Goal: Information Seeking & Learning: Learn about a topic

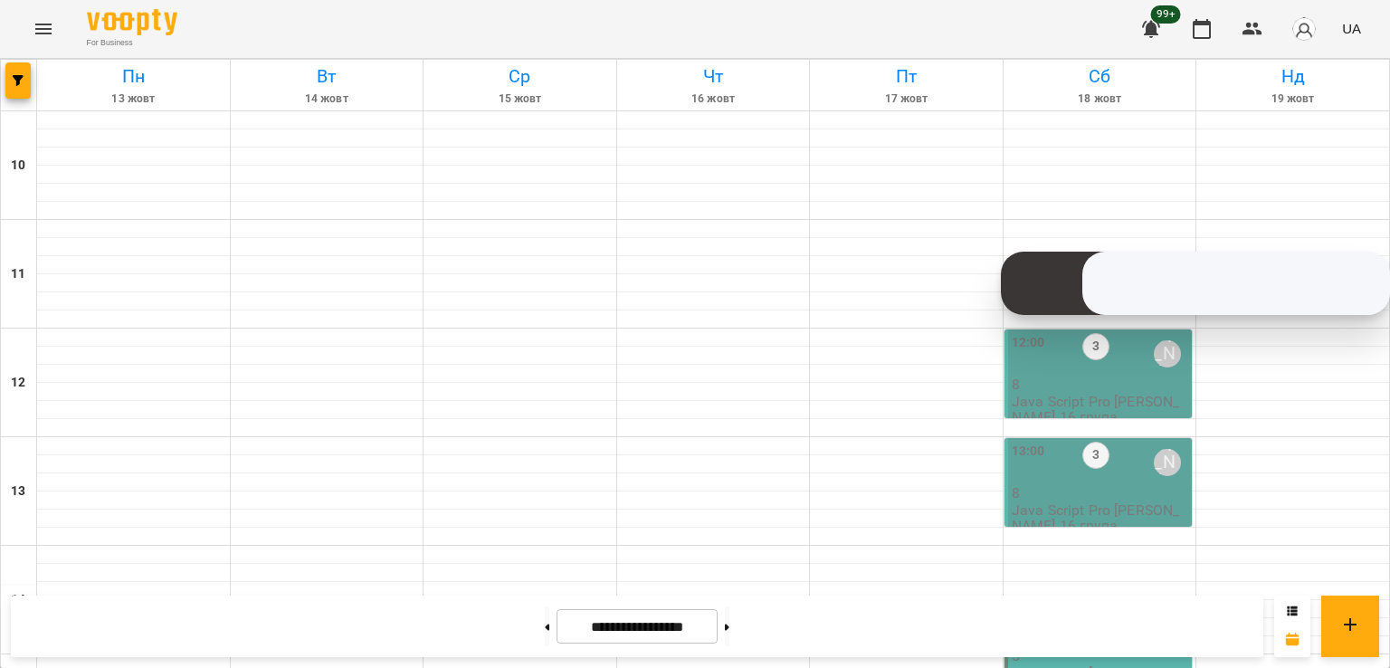
scroll to position [936, 0]
click at [29, 90] on button "button" at bounding box center [17, 80] width 25 height 36
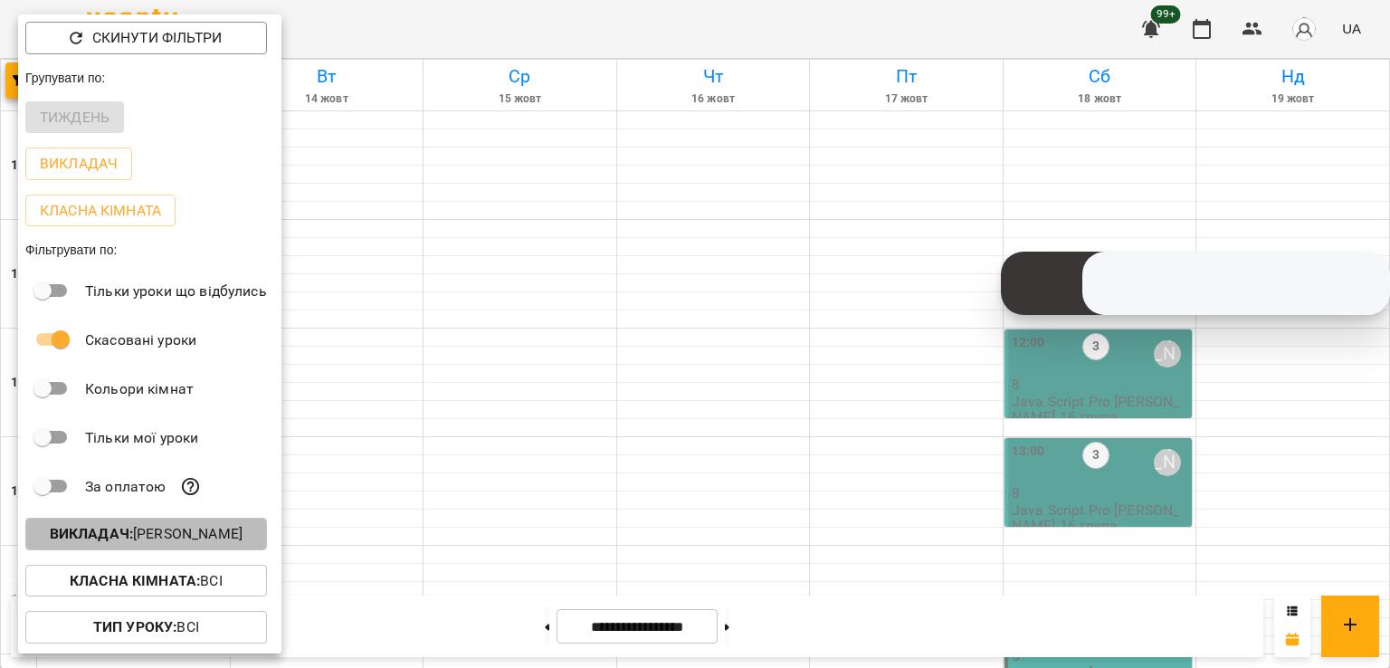
click at [214, 540] on p "Викладач : [PERSON_NAME]" at bounding box center [146, 534] width 193 height 22
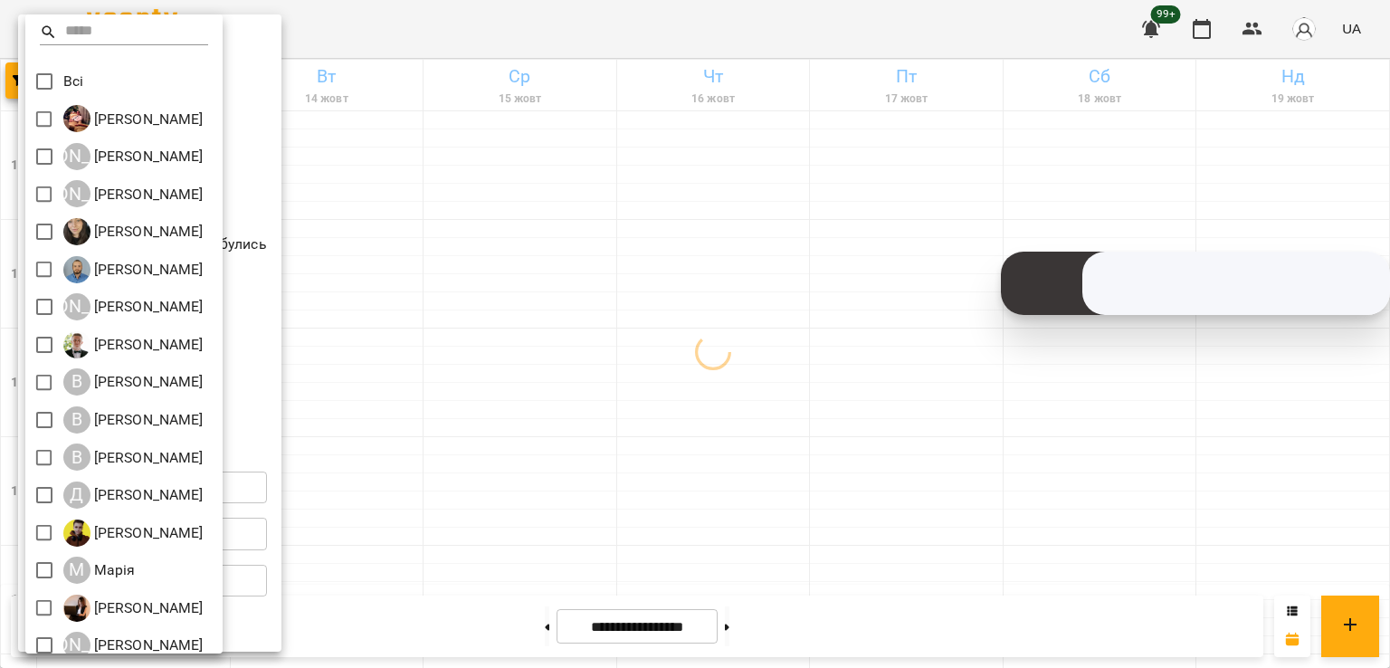
scroll to position [203, 0]
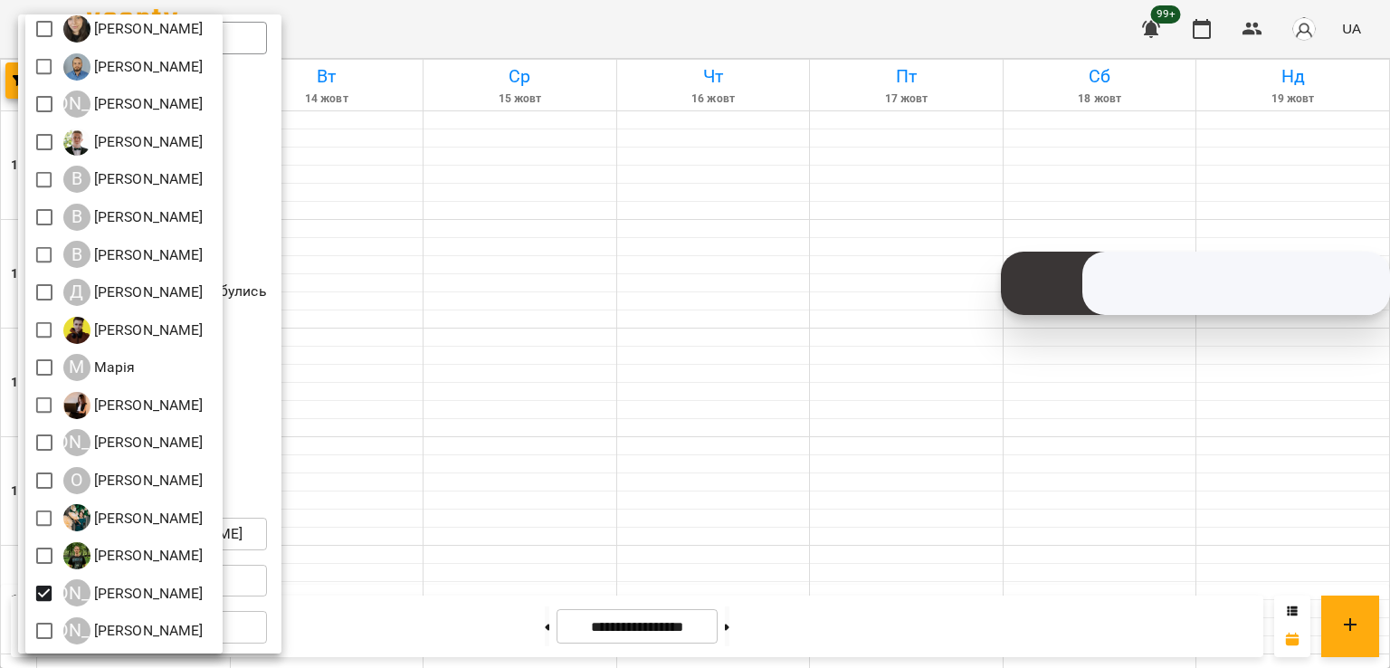
click at [644, 313] on div at bounding box center [695, 334] width 1390 height 668
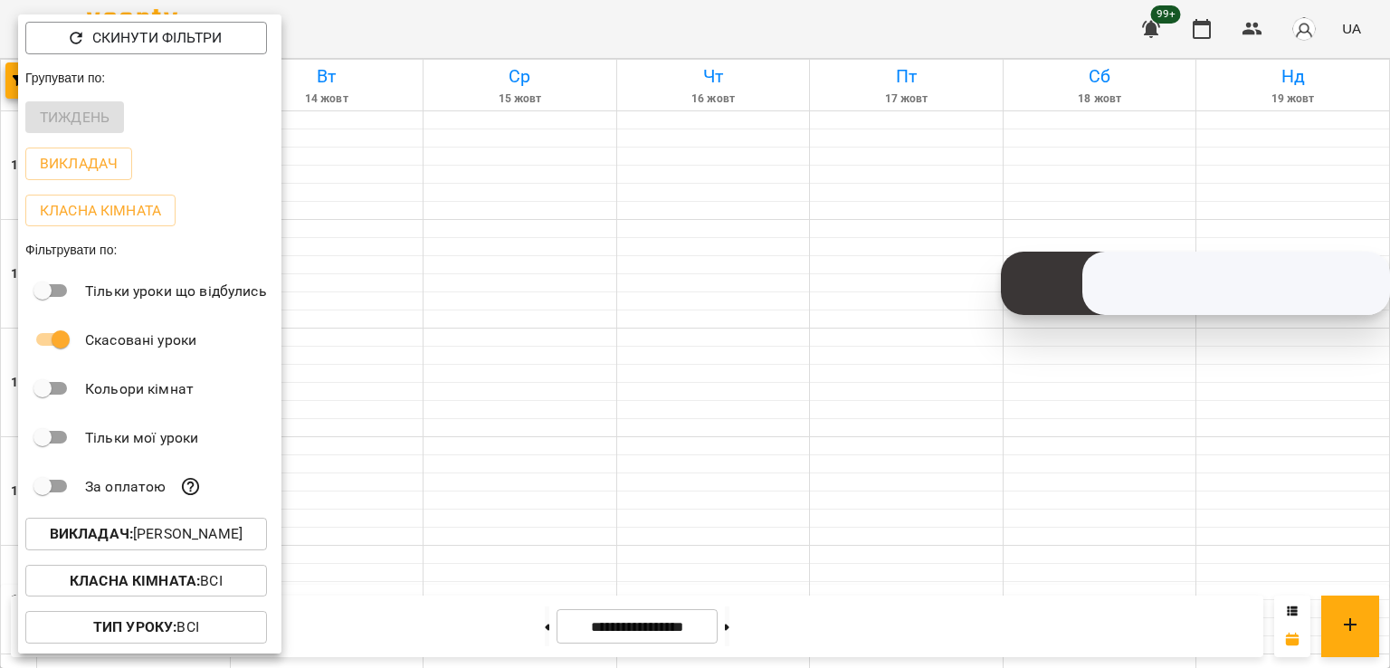
click at [487, 562] on div at bounding box center [695, 334] width 1390 height 668
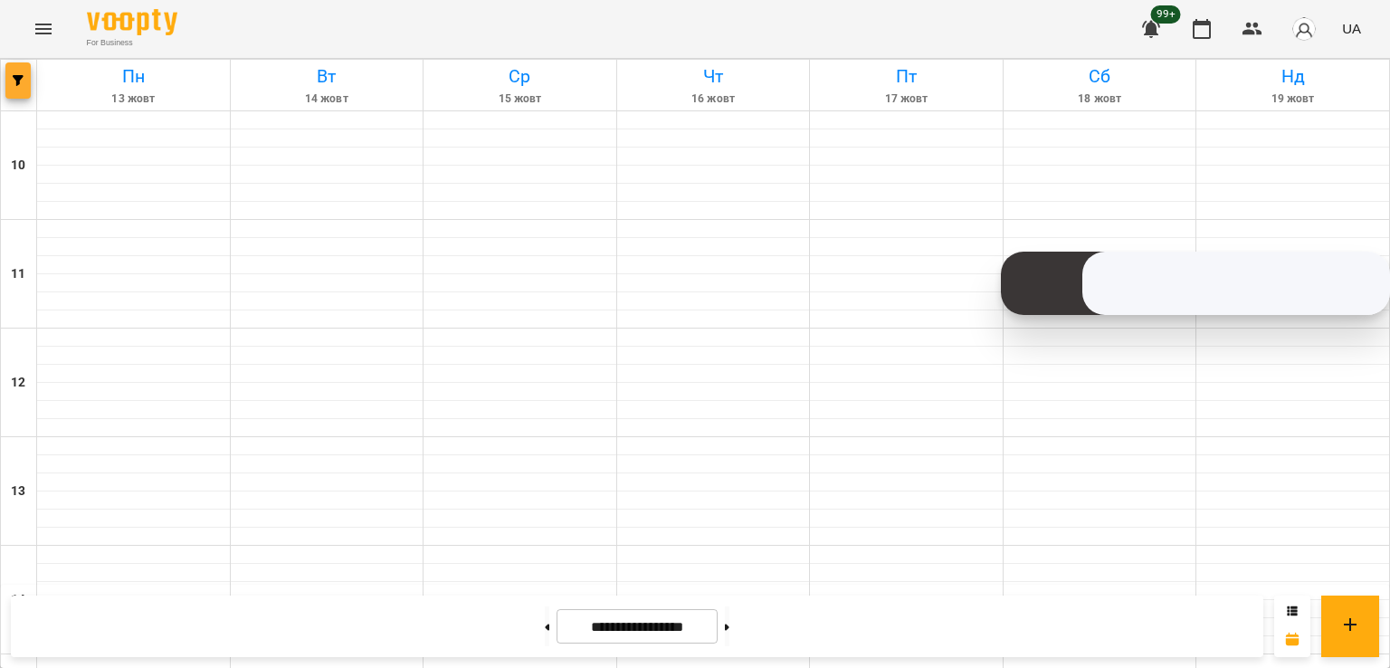
click at [14, 81] on icon "button" at bounding box center [18, 80] width 11 height 11
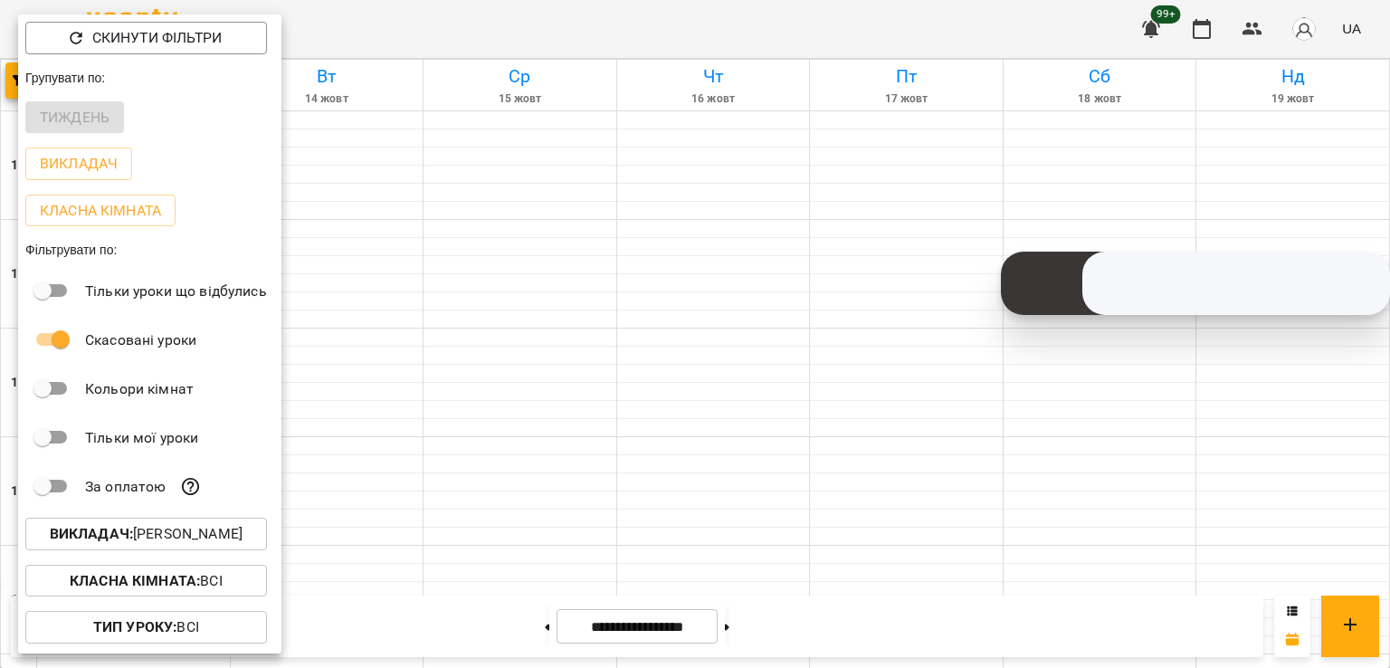
click at [201, 517] on div "Викладач : [PERSON_NAME]" at bounding box center [149, 533] width 263 height 47
click at [205, 529] on p "Викладач : [PERSON_NAME]" at bounding box center [146, 534] width 193 height 22
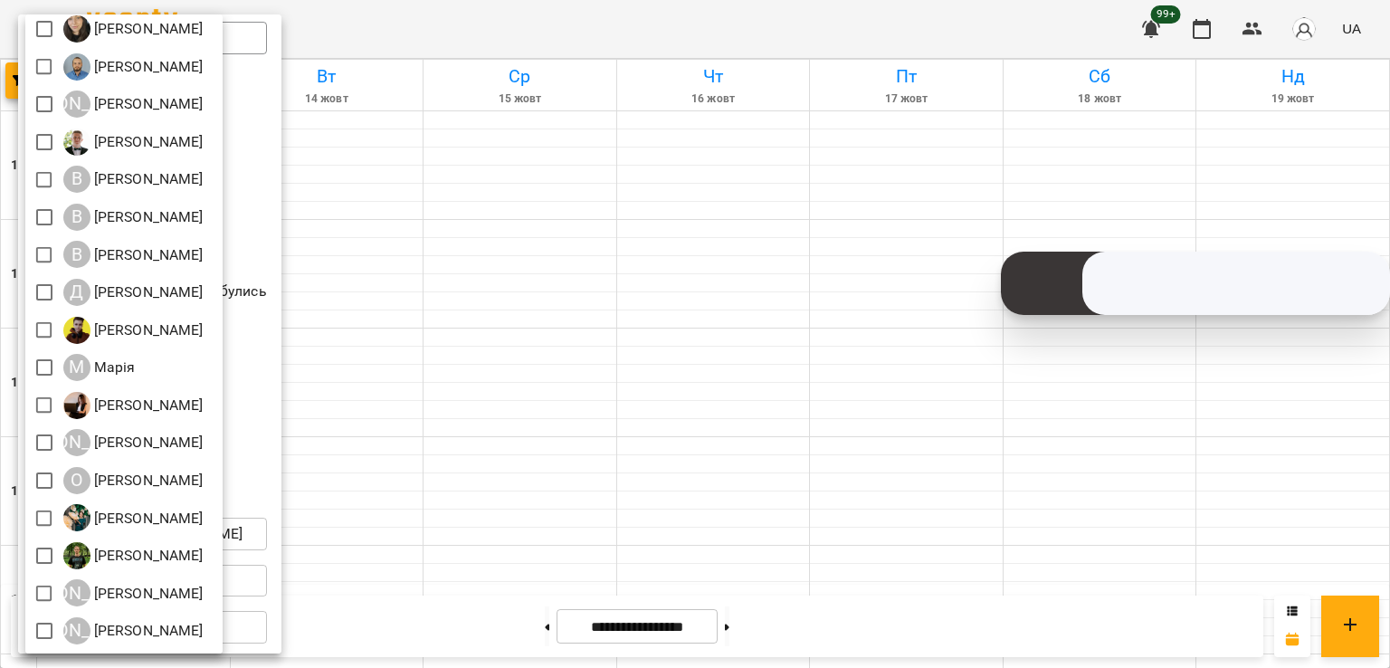
click at [537, 479] on div at bounding box center [695, 334] width 1390 height 668
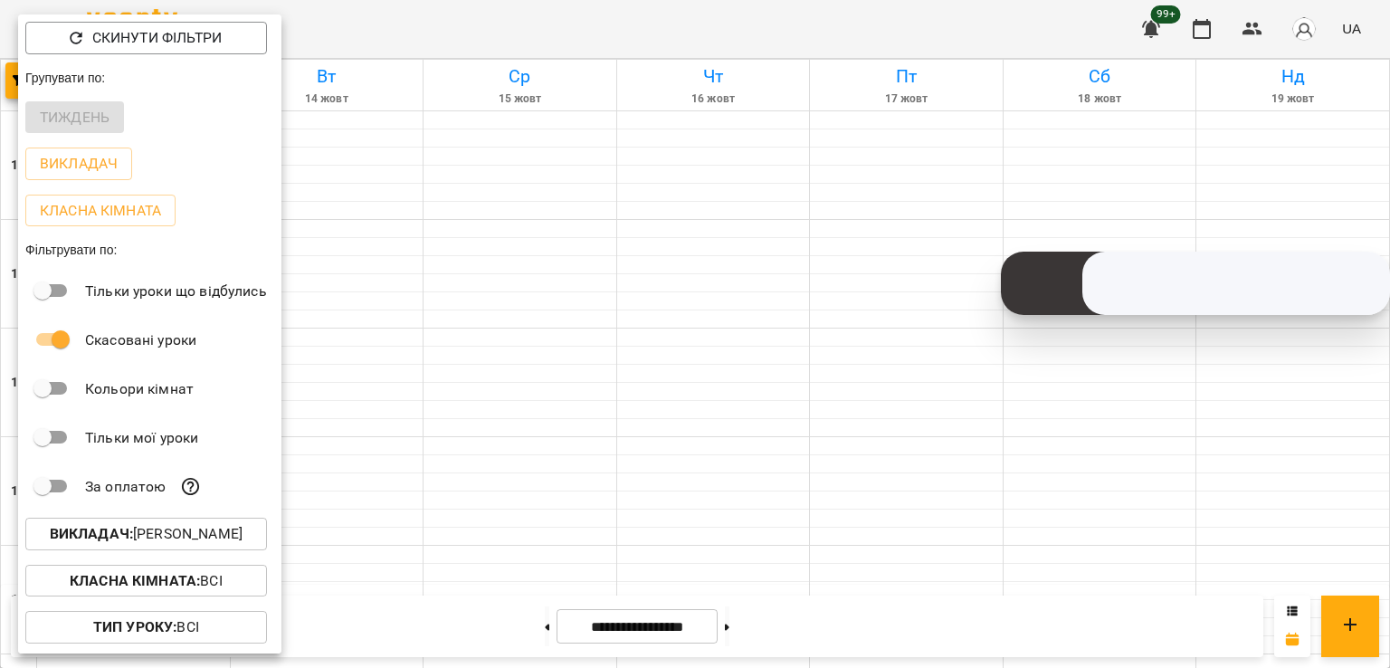
click at [411, 421] on div at bounding box center [695, 334] width 1390 height 668
click at [411, 421] on div "Скинути фільтри Групувати по: Тиждень Викладач Класна кімната Фільтрувати по: Т…" at bounding box center [695, 334] width 1390 height 668
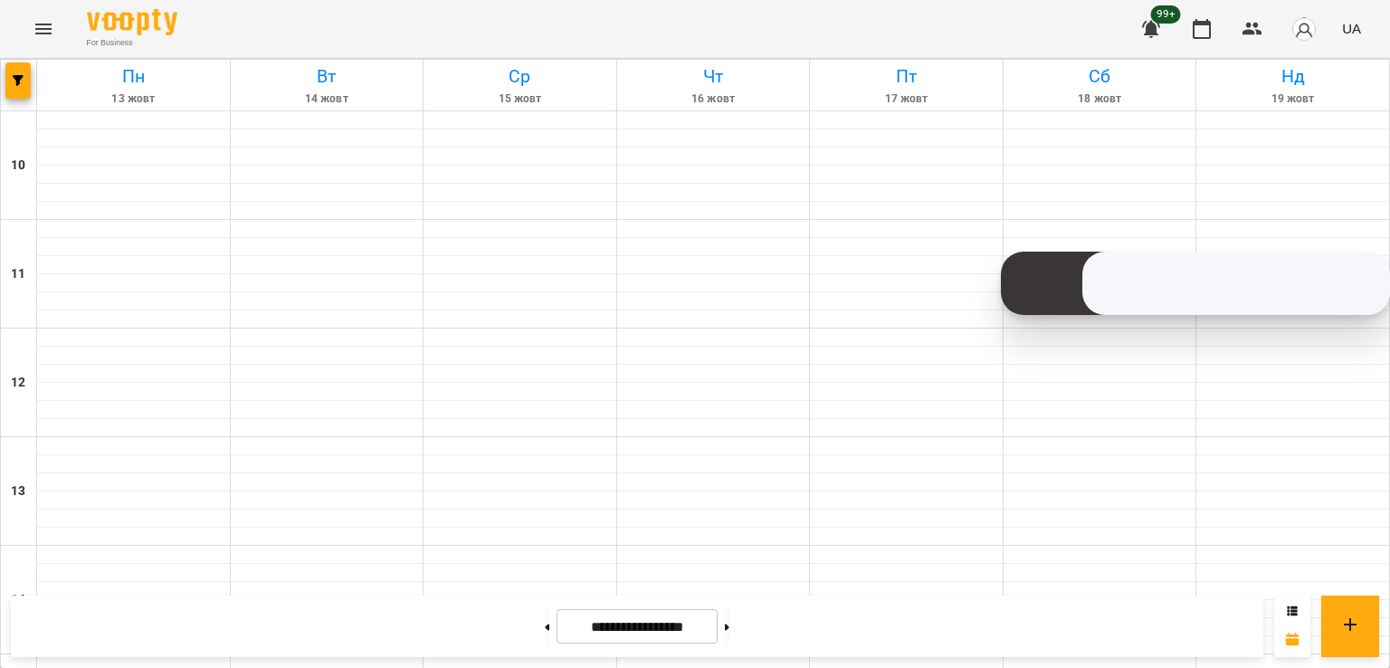
scroll to position [846, 0]
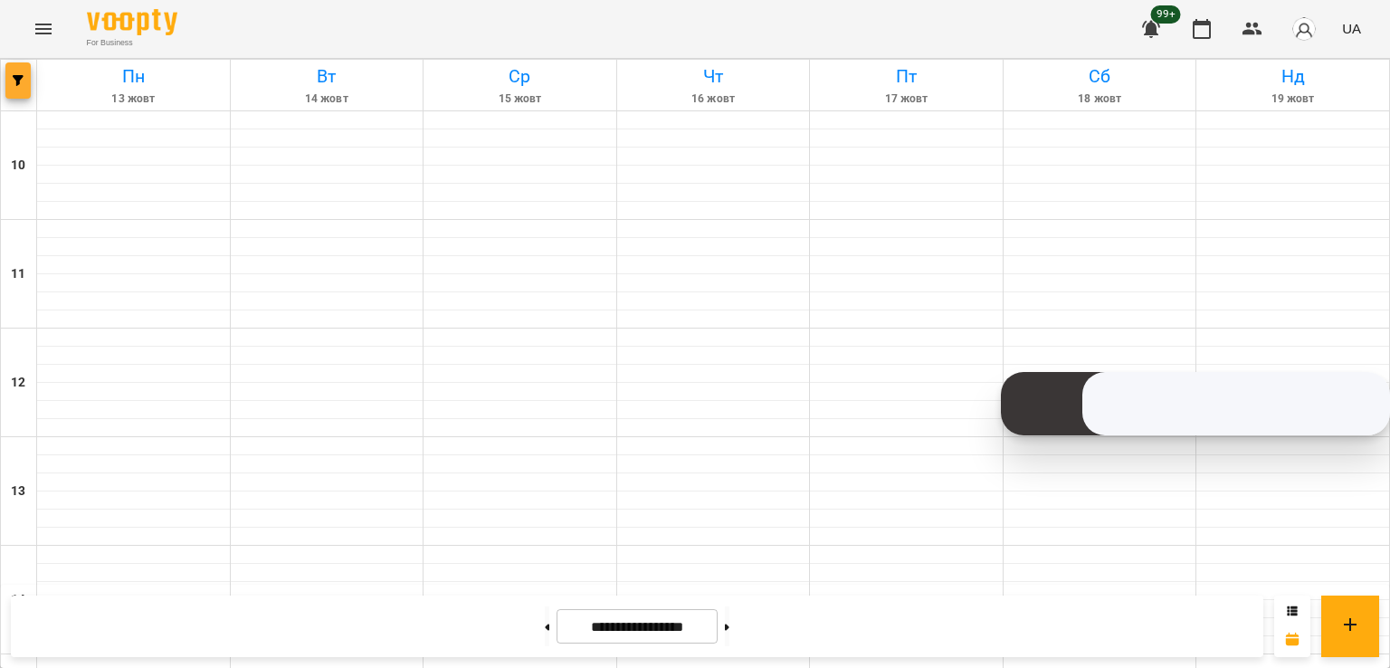
click at [30, 86] on button "button" at bounding box center [17, 80] width 25 height 36
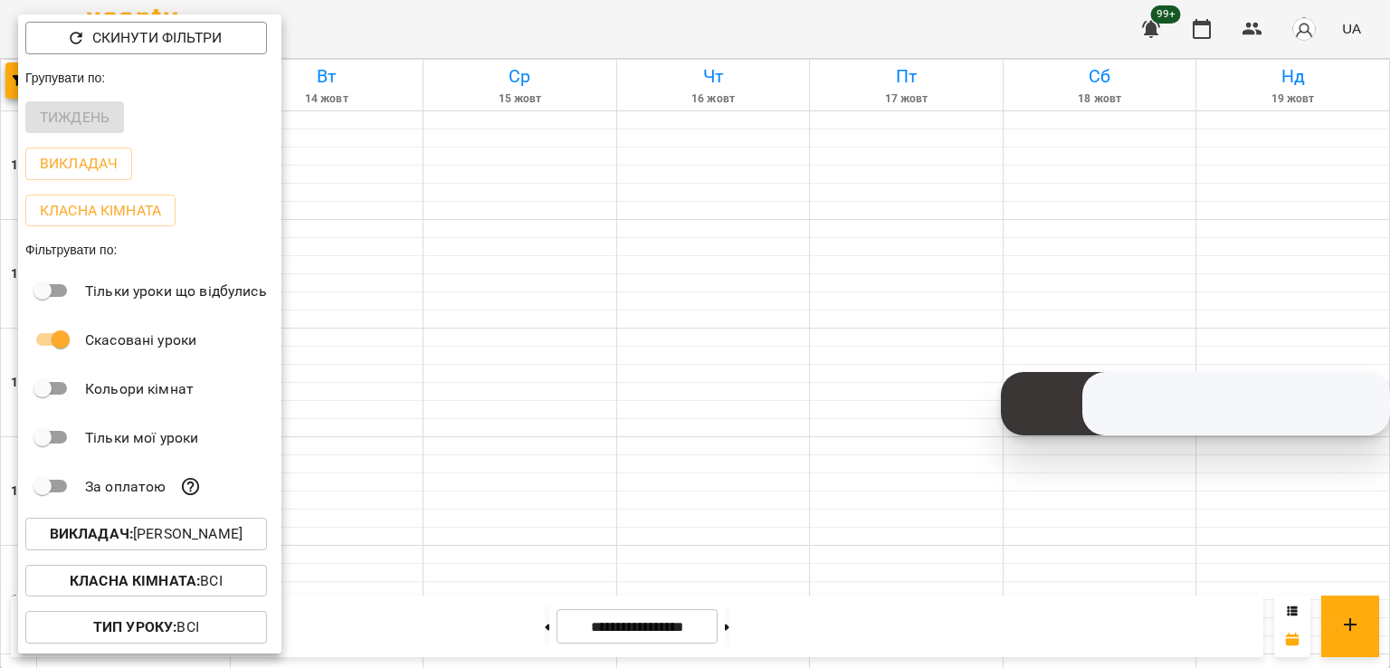
click at [186, 550] on button "Викладач : [PERSON_NAME]" at bounding box center [146, 533] width 242 height 33
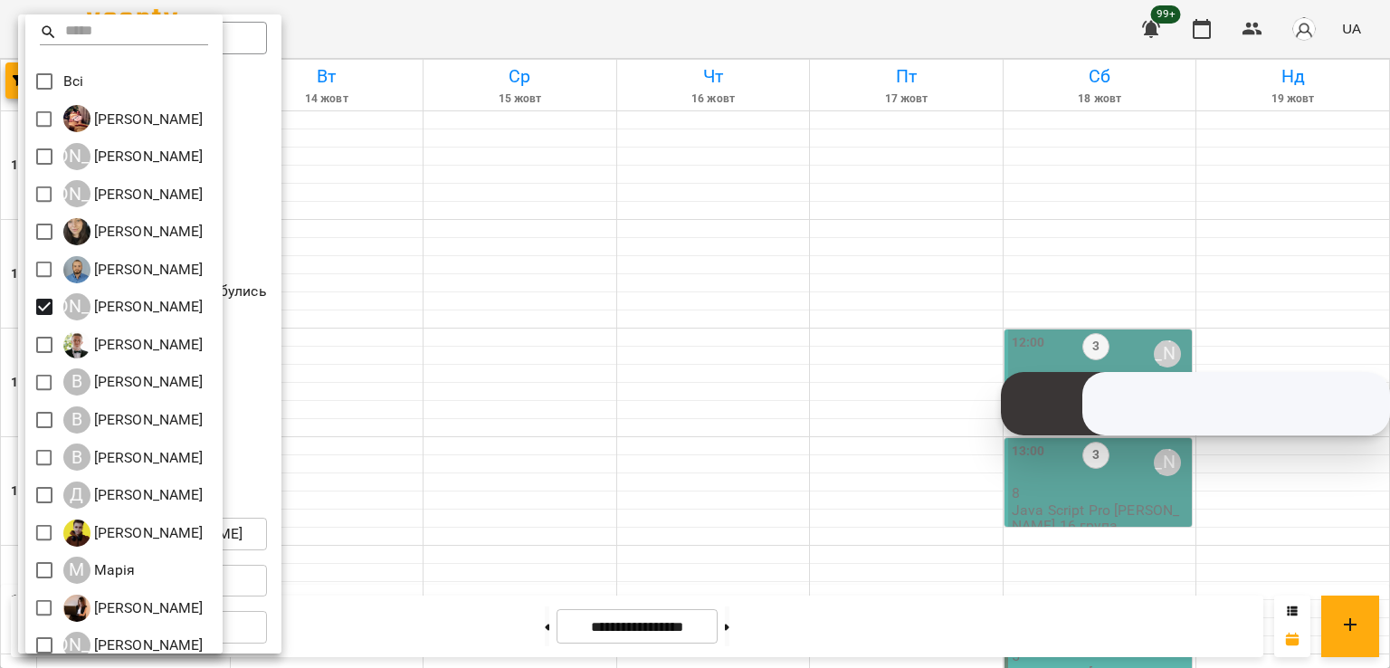
click at [738, 416] on div at bounding box center [695, 334] width 1390 height 668
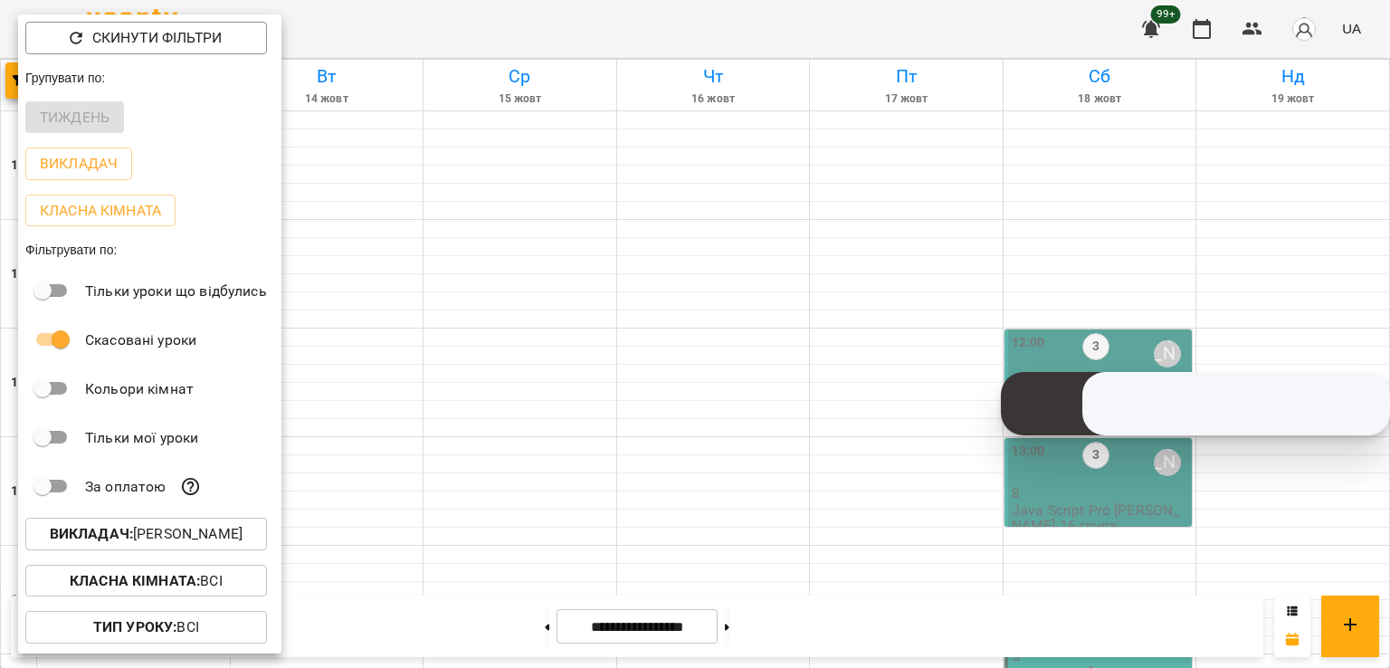
click at [204, 543] on p "Викладач : [PERSON_NAME]" at bounding box center [146, 534] width 193 height 22
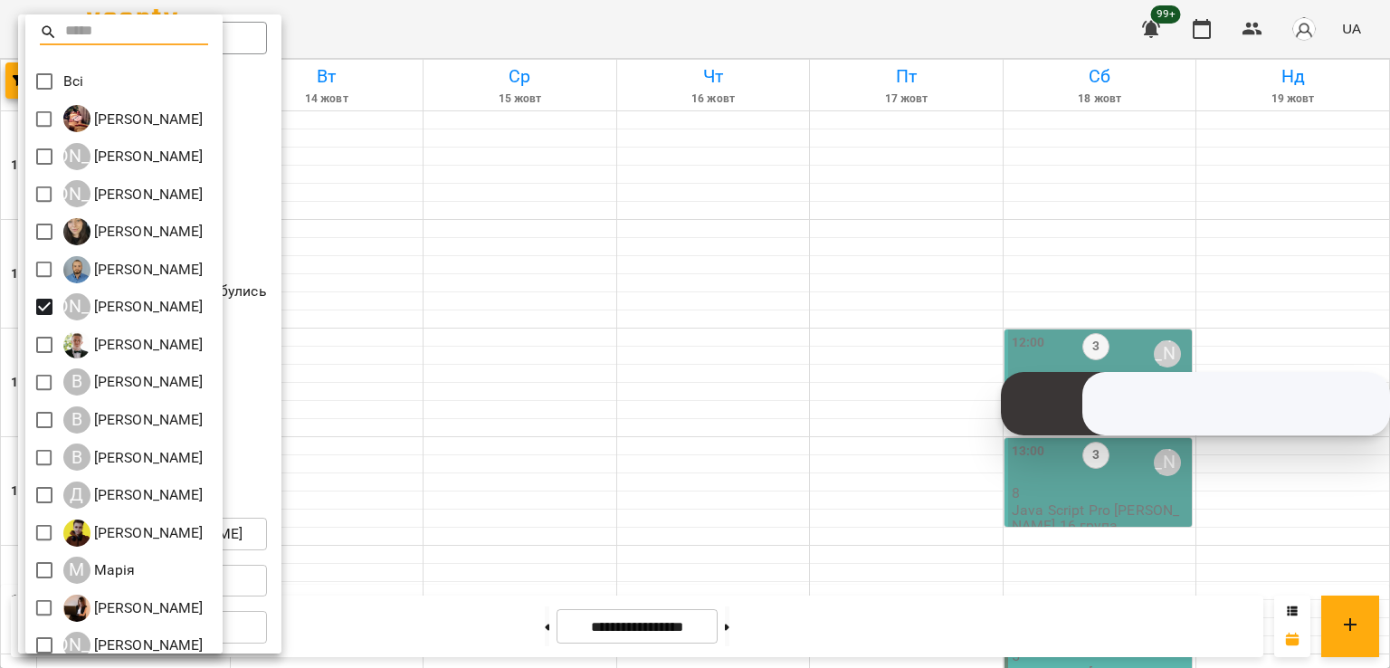
click at [204, 540] on div "[PERSON_NAME]" at bounding box center [123, 533] width 197 height 38
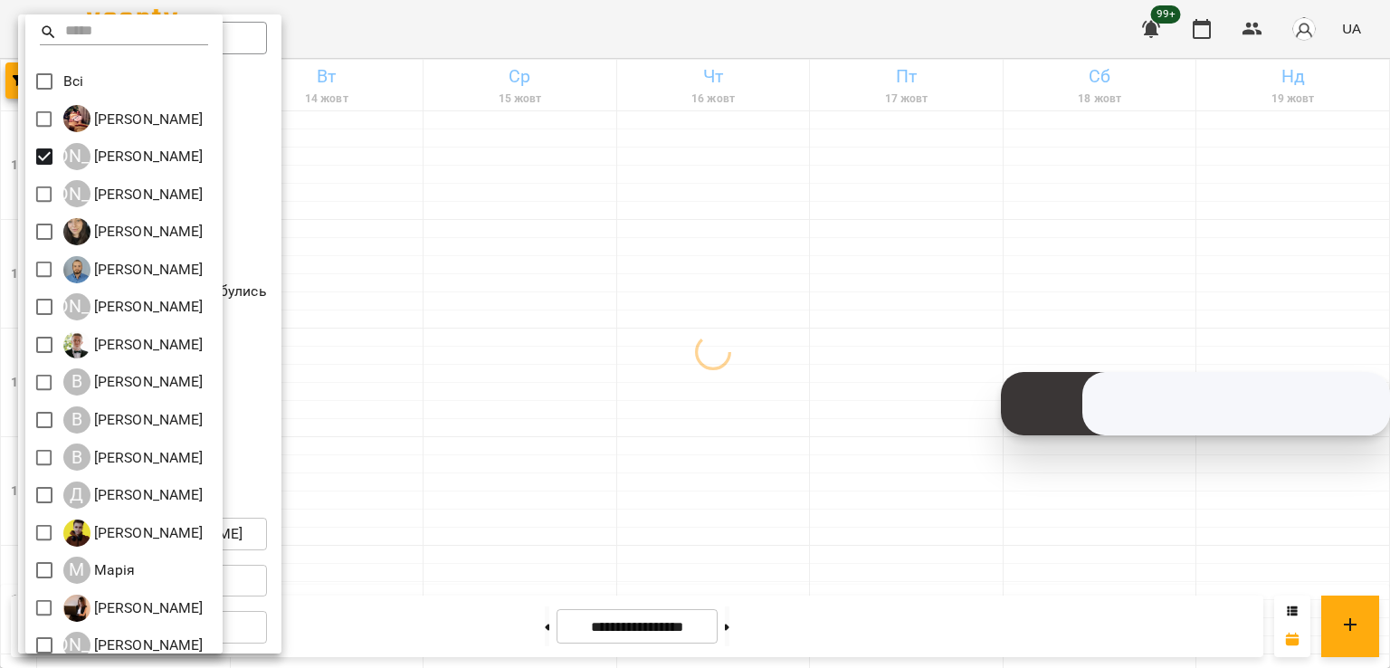
click at [603, 182] on div at bounding box center [695, 334] width 1390 height 668
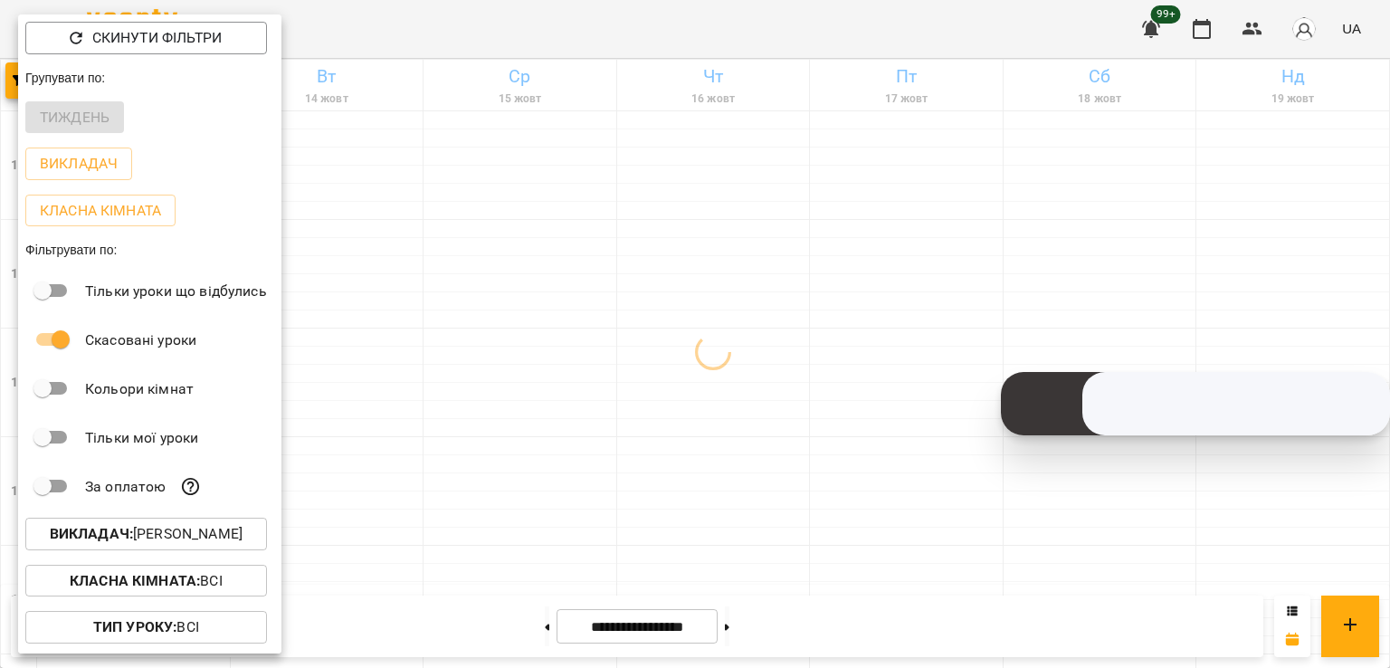
click at [603, 182] on div at bounding box center [695, 334] width 1390 height 668
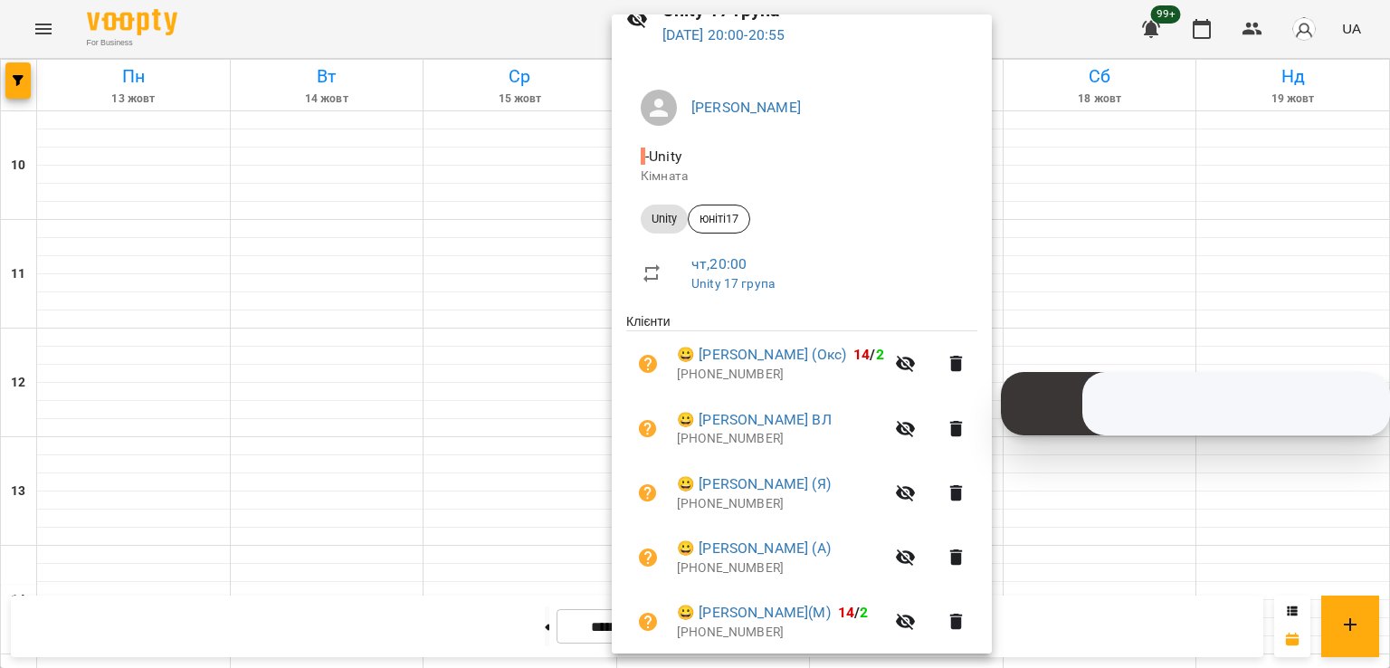
scroll to position [181, 0]
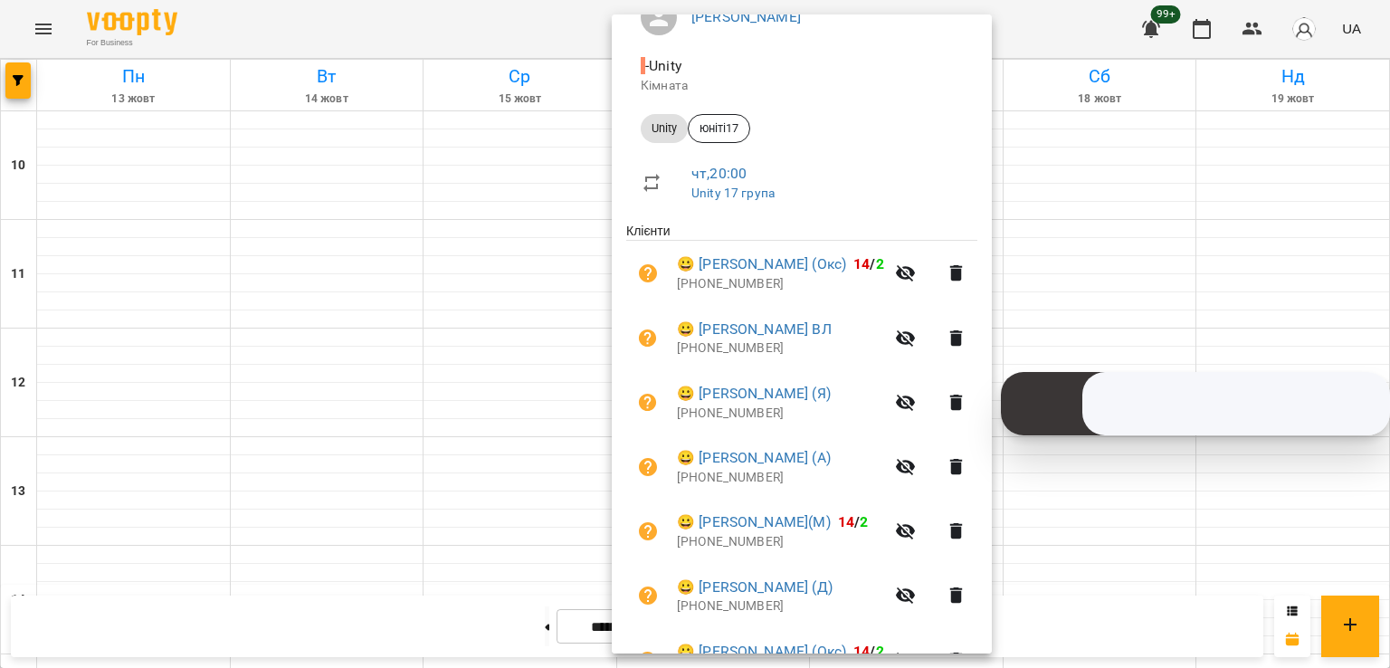
click at [399, 169] on div at bounding box center [695, 334] width 1390 height 668
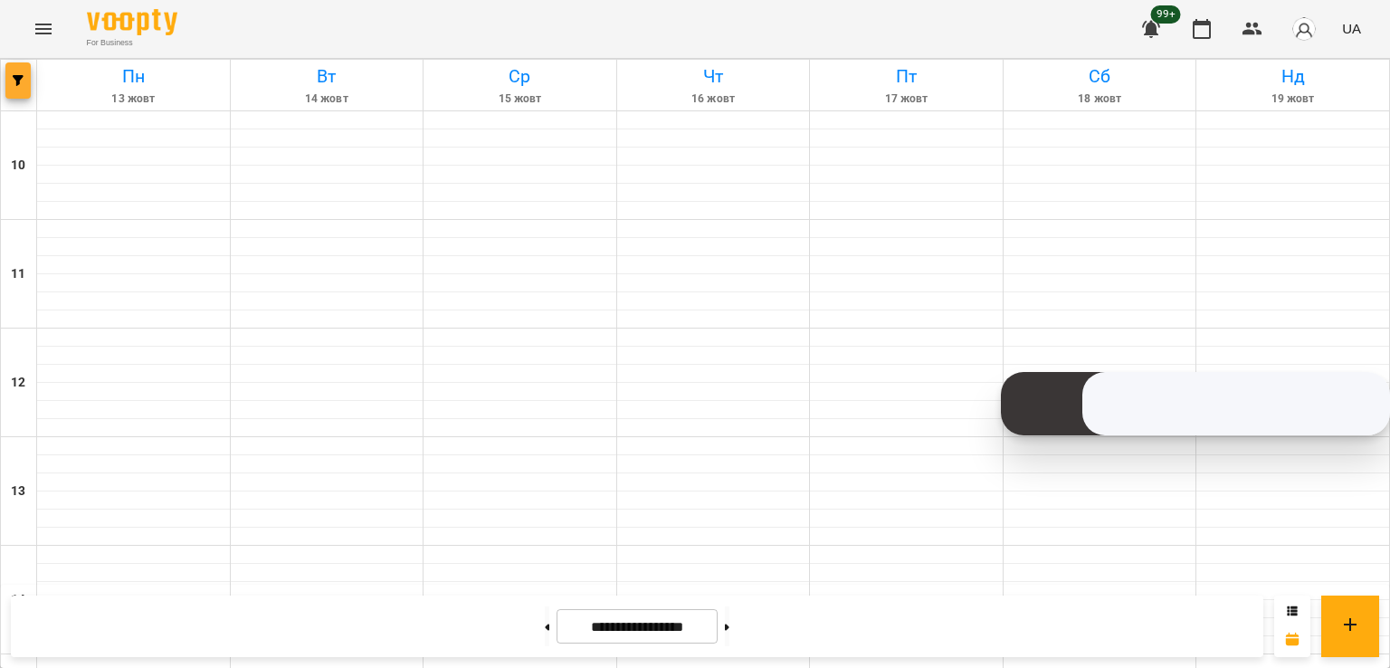
click at [19, 79] on icon "button" at bounding box center [18, 80] width 11 height 11
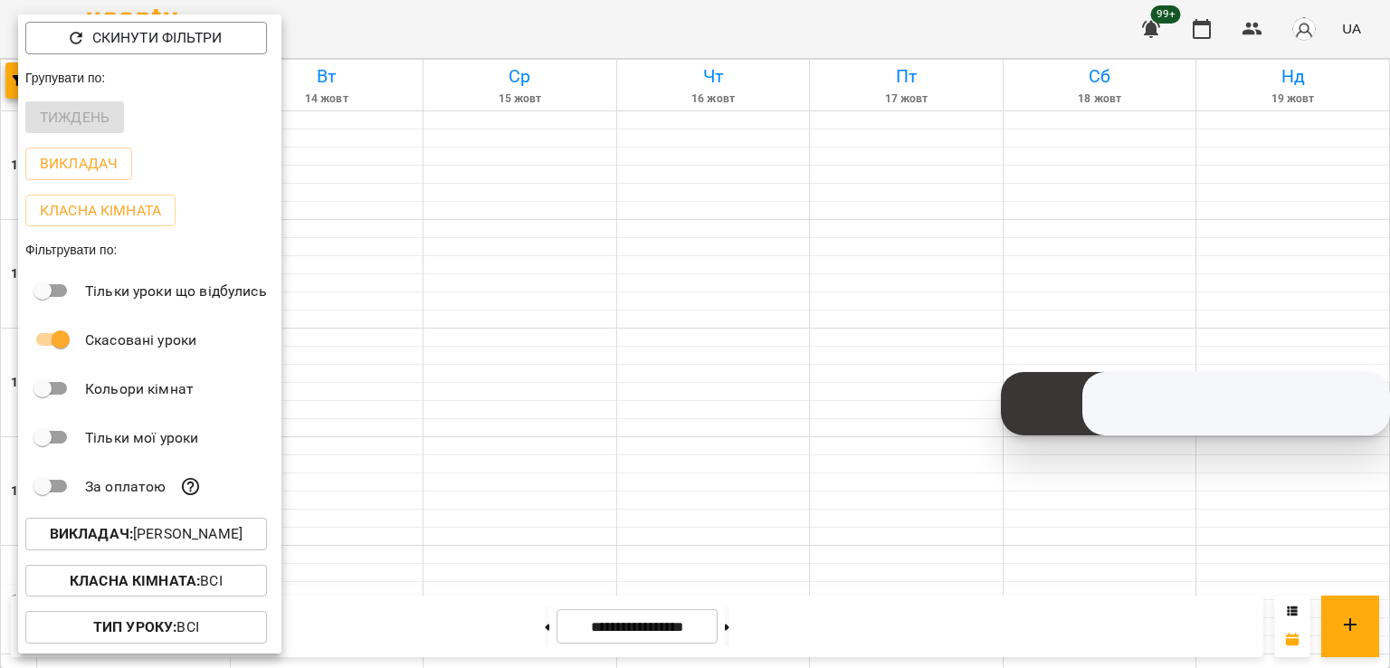
click at [170, 545] on p "Викладач : [PERSON_NAME]" at bounding box center [146, 534] width 193 height 22
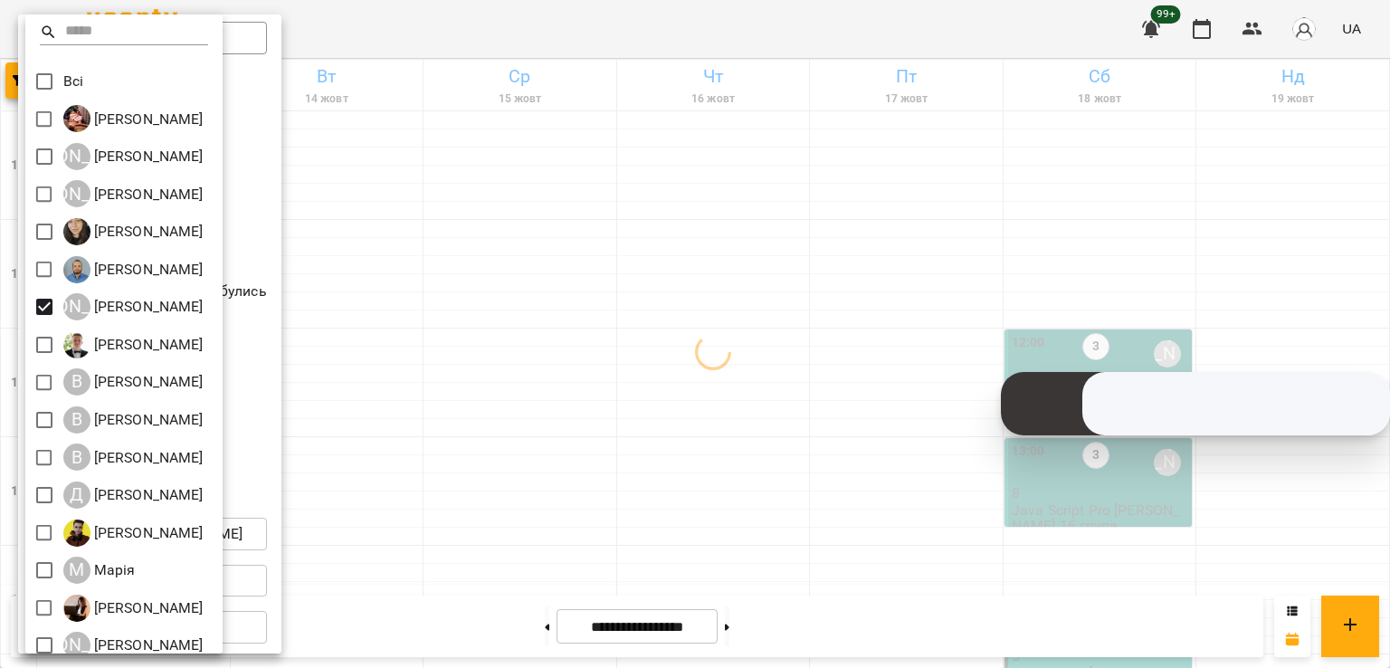
click at [315, 370] on div at bounding box center [695, 334] width 1390 height 668
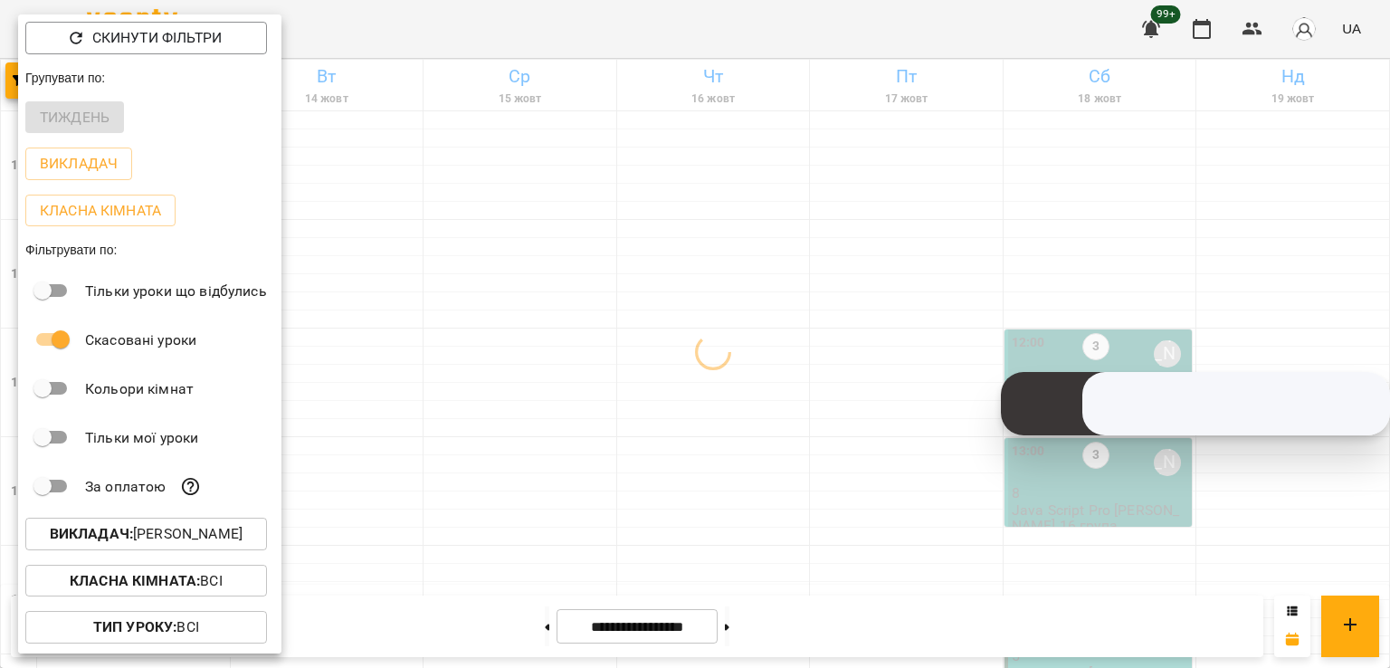
click at [315, 370] on div at bounding box center [695, 334] width 1390 height 668
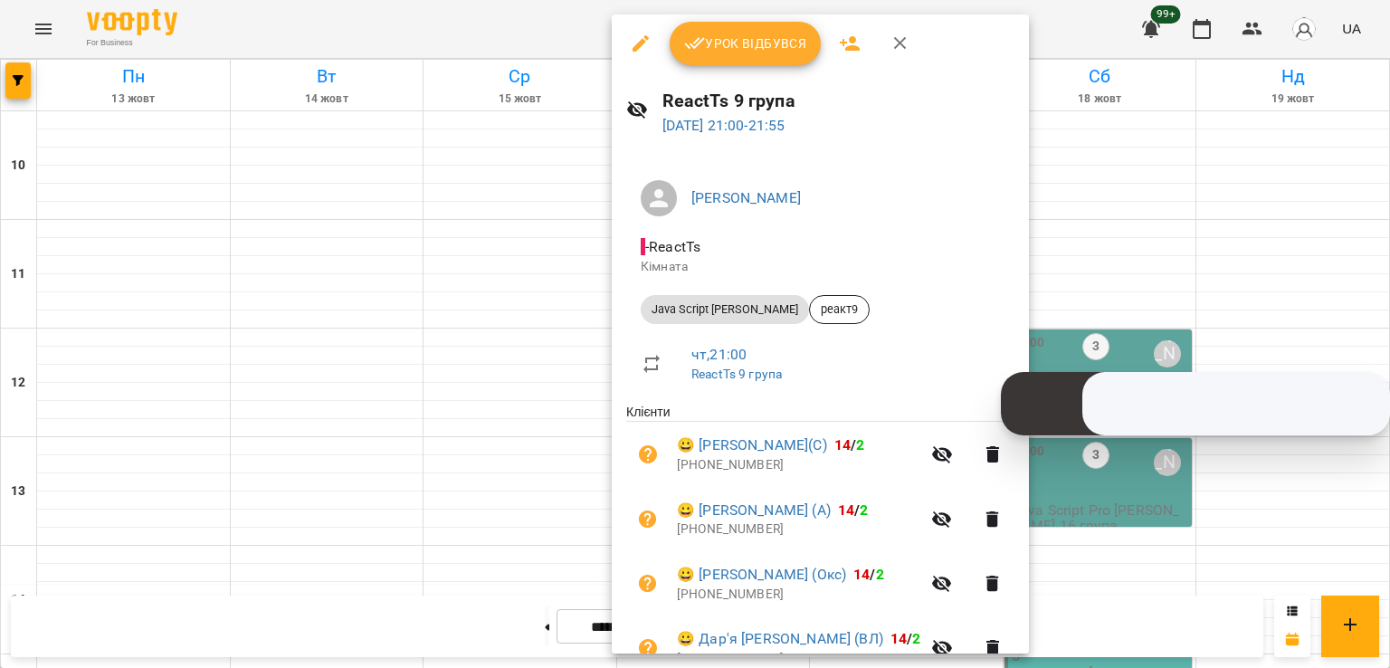
click at [512, 259] on div at bounding box center [695, 334] width 1390 height 668
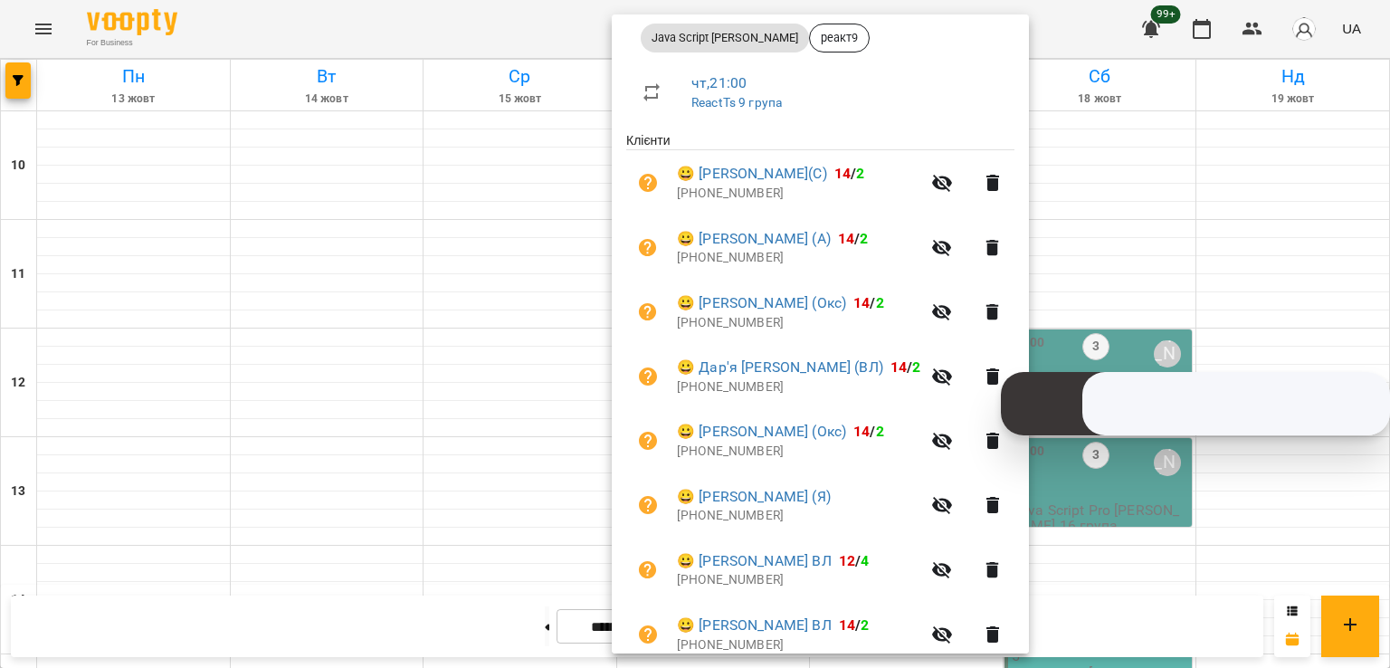
scroll to position [348, 0]
